Goal: Find specific page/section: Find specific page/section

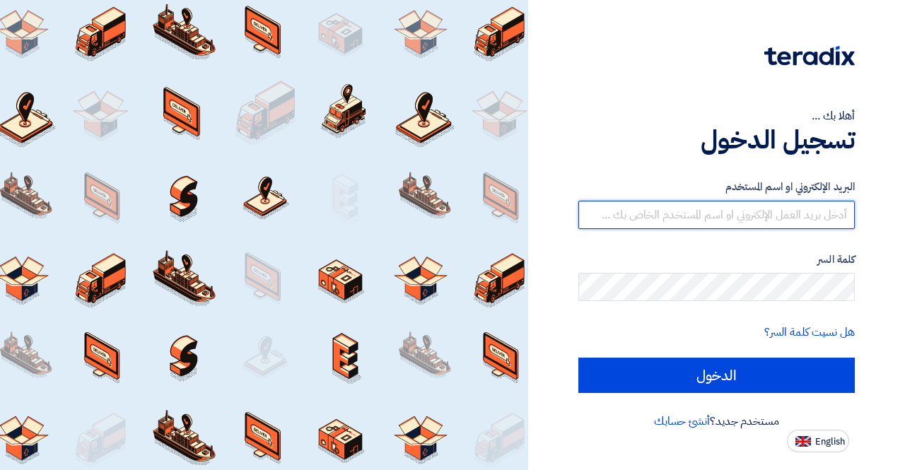
click at [717, 205] on input "text" at bounding box center [717, 215] width 277 height 28
type input "[PERSON_NAME][EMAIL_ADDRESS][DOMAIN_NAME]"
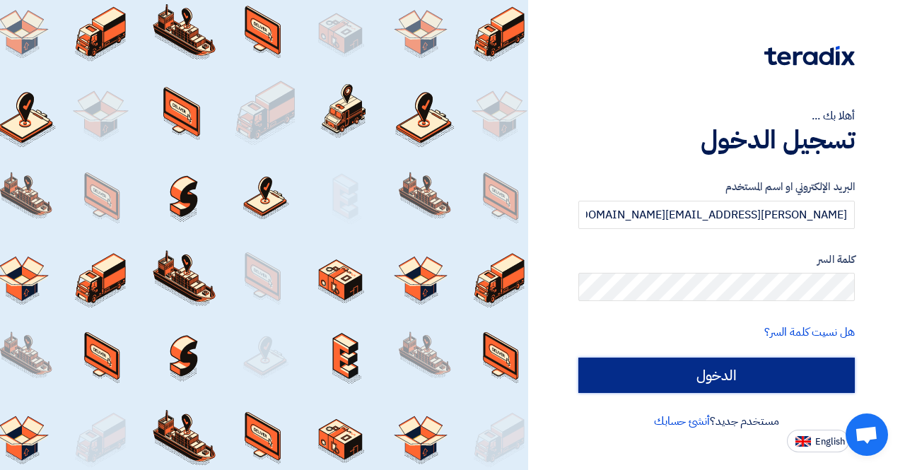
click at [714, 367] on input "الدخول" at bounding box center [717, 375] width 277 height 35
type input "Sign in"
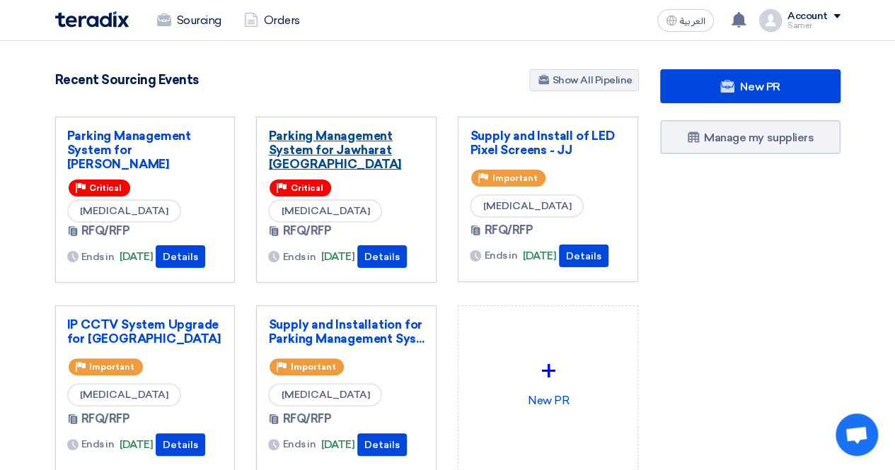
click at [273, 141] on link "Parking Management System for Jawharat [GEOGRAPHIC_DATA]" at bounding box center [346, 150] width 156 height 42
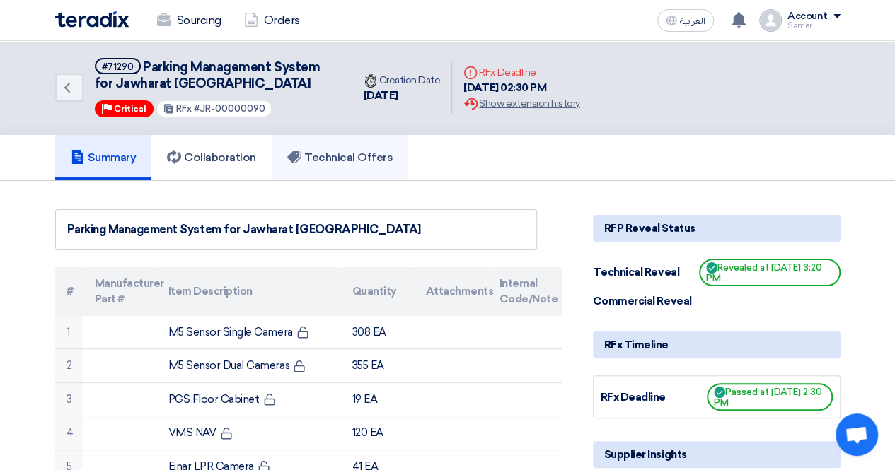
click at [315, 163] on link "Technical Offers" at bounding box center [340, 157] width 137 height 45
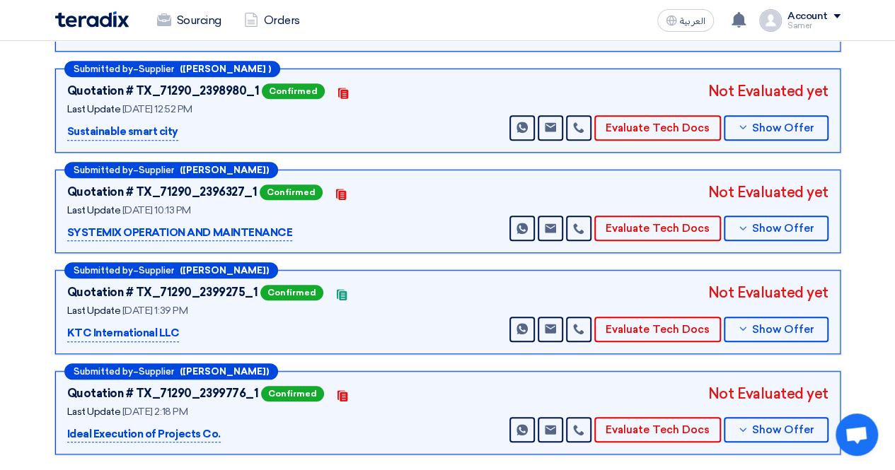
scroll to position [212, 0]
